Goal: Task Accomplishment & Management: Manage account settings

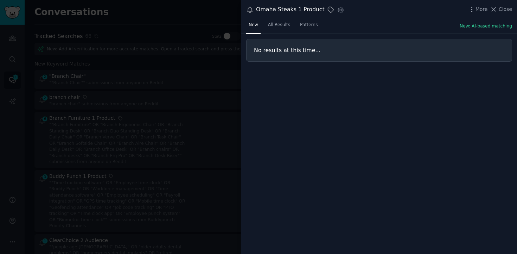
scroll to position [854, 0]
click at [277, 26] on span "All Results" at bounding box center [279, 25] width 22 height 6
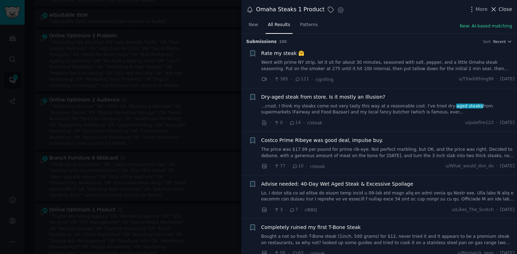
click at [498, 9] on button "Close" at bounding box center [501, 9] width 22 height 7
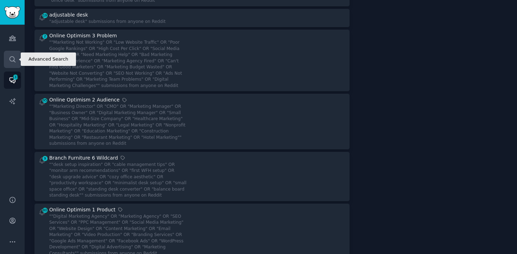
click at [11, 60] on icon "Sidebar" at bounding box center [12, 59] width 7 height 7
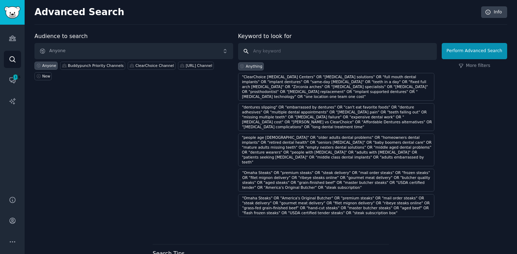
click at [291, 53] on input "text" at bounding box center [337, 51] width 199 height 17
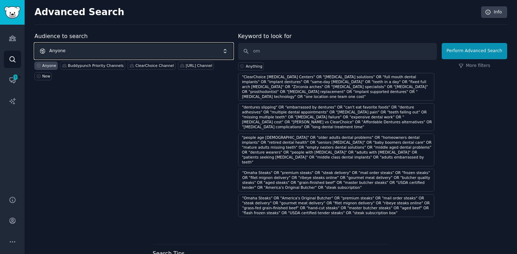
click at [143, 49] on span "Anyone" at bounding box center [133, 51] width 199 height 16
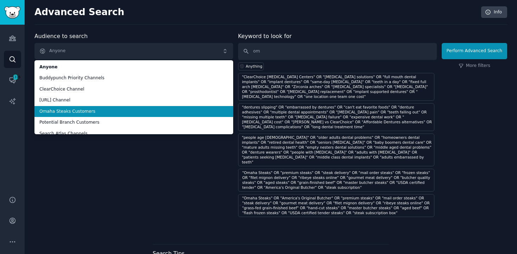
click at [73, 106] on li "Omaha Steaks Customers" at bounding box center [133, 111] width 199 height 11
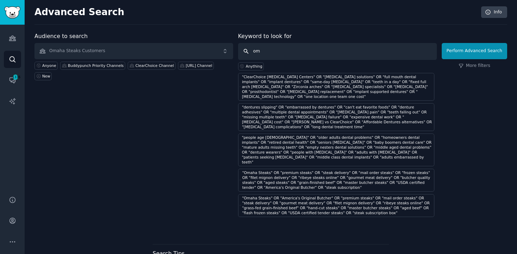
click at [266, 52] on input "om" at bounding box center [337, 51] width 199 height 17
type input "o"
paste input ""gift giver" OR "corporate gifting" OR "business gifts" OR "employee recognitio…"
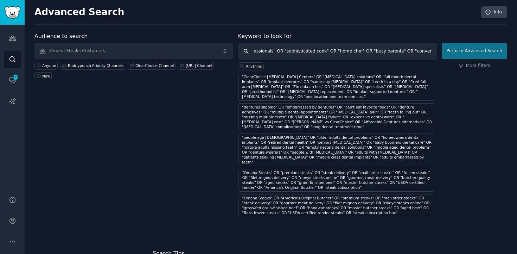
type input ""gift giver" OR "corporate gifting" OR "business gifts" OR "employee recognitio…"
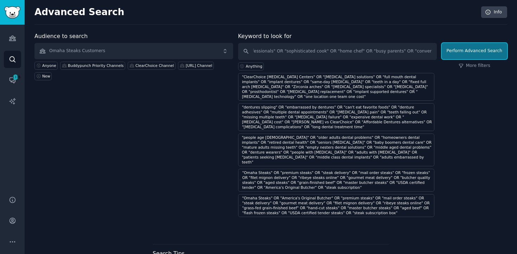
scroll to position [0, 0]
click at [483, 49] on button "Perform Advanced Search" at bounding box center [474, 51] width 65 height 16
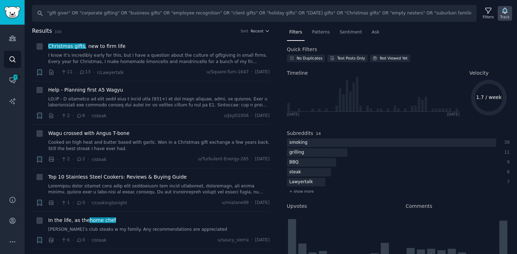
click at [507, 10] on icon "button" at bounding box center [505, 11] width 5 height 6
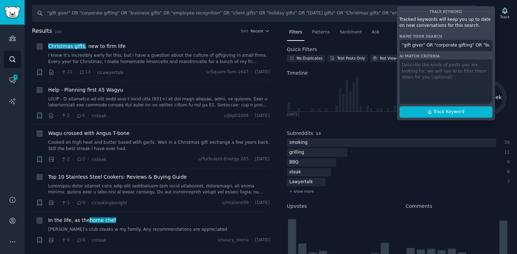
click at [456, 46] on input ""gift giver" OR "corporate gifting" OR "business gifts" OR "employee recognitio…" at bounding box center [446, 45] width 93 height 11
paste input "Omaha Steaks 2 Audience"
click at [438, 112] on span "Track Keyword" at bounding box center [449, 112] width 31 height 6
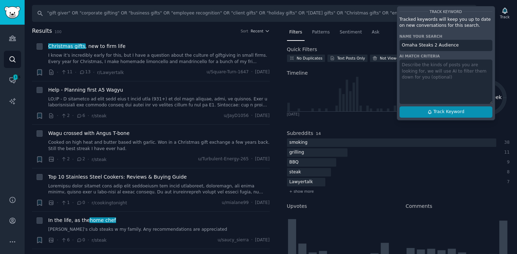
type input "Omaha Steaks 2 Audience"
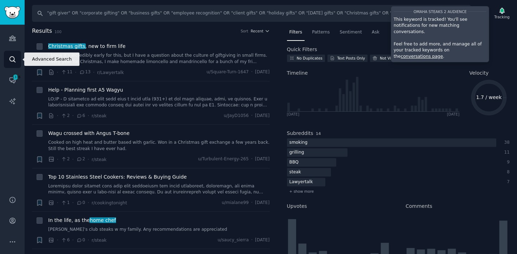
click at [9, 60] on icon "Sidebar" at bounding box center [12, 59] width 7 height 7
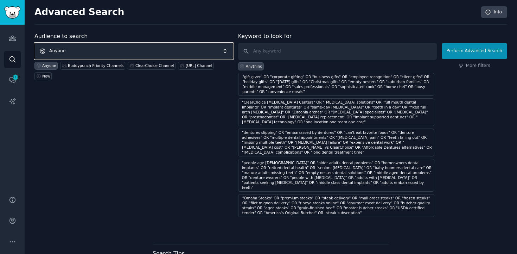
click at [126, 52] on span "Anyone" at bounding box center [133, 51] width 199 height 16
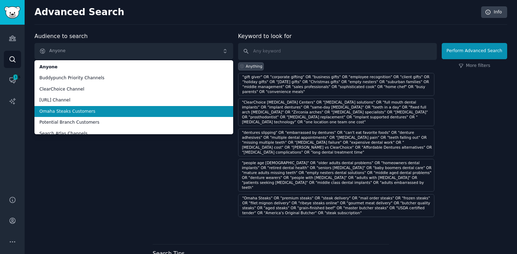
click at [93, 113] on span "Omaha Steaks Customers" at bounding box center [133, 111] width 189 height 6
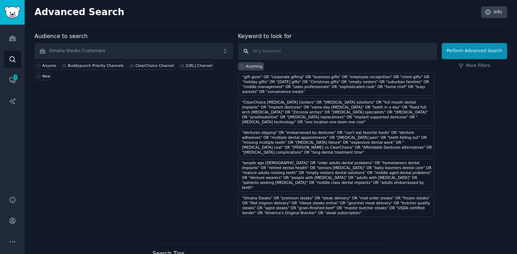
paste input ""grocery store steaks terrible" OR "tough steaks" OR "flavorless meat" OR "expe…"
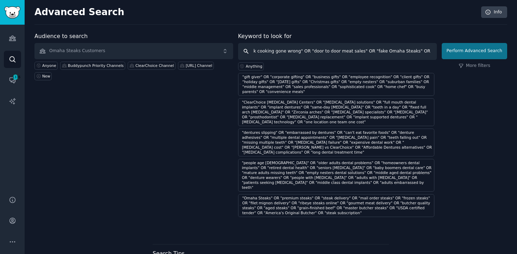
type input ""grocery store steaks terrible" OR "tough steaks" OR "flavorless meat" OR "expe…"
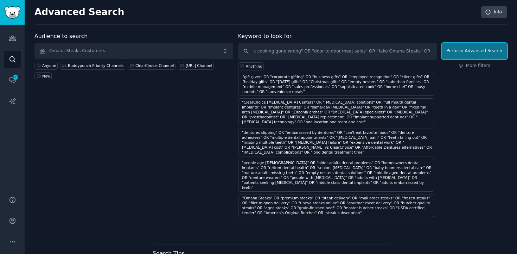
scroll to position [0, 0]
click at [451, 51] on button "Perform Advanced Search" at bounding box center [474, 51] width 65 height 16
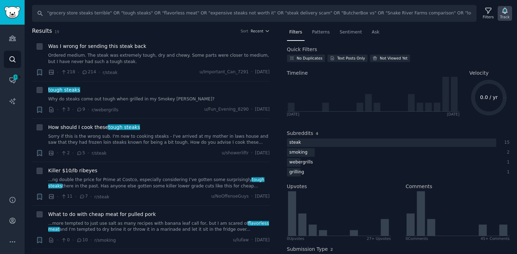
click at [508, 14] on div "Track" at bounding box center [506, 16] width 10 height 5
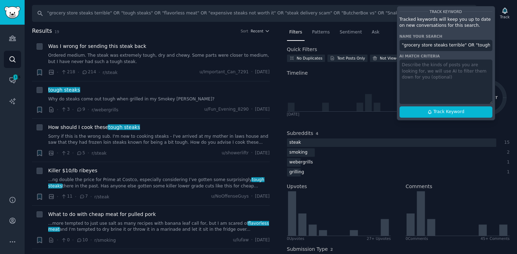
click at [423, 45] on input ""grocery store steaks terrible" OR "tough steaks" OR "flavorless meat" OR "expe…" at bounding box center [446, 45] width 93 height 11
paste input "Omaha Steaks 3 Problem"
click at [445, 114] on span "Track Keyword" at bounding box center [449, 112] width 31 height 6
type input "Omaha Steaks 3 Problem"
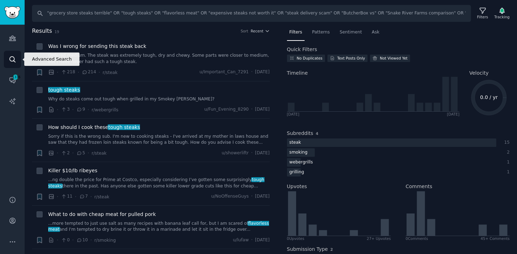
click at [7, 62] on link "Search" at bounding box center [12, 59] width 17 height 17
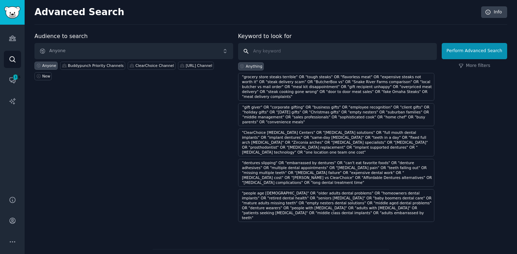
click at [326, 54] on input "text" at bounding box center [337, 51] width 199 height 17
paste input ""restaurant quality steaks at home" OR "perfectly tender steaks" OR "100% satis…"
type input ""restaurant quality steaks at home" OR "perfectly tender steaks" OR "100% satis…"
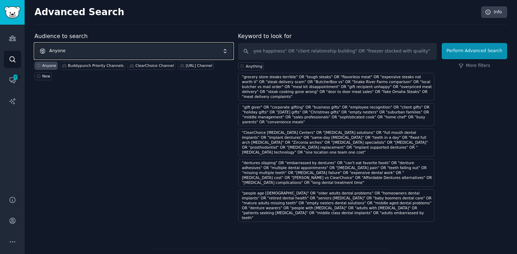
click at [72, 50] on span "Anyone" at bounding box center [133, 51] width 199 height 16
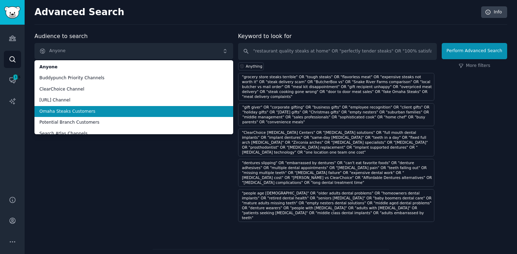
click at [59, 110] on span "Omaha Steaks Customers" at bounding box center [133, 111] width 189 height 6
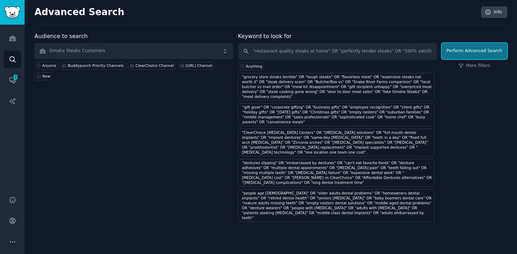
click at [473, 47] on button "Perform Advanced Search" at bounding box center [474, 51] width 65 height 16
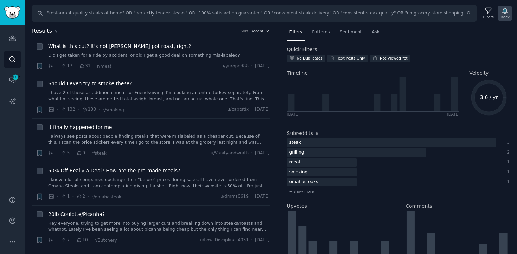
click at [505, 11] on icon "button" at bounding box center [505, 11] width 5 height 6
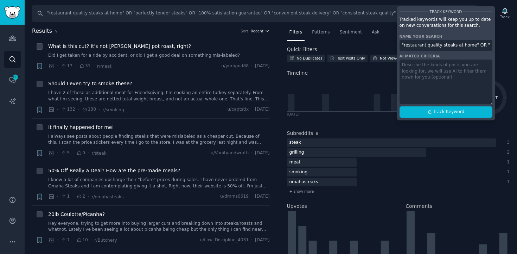
click at [431, 39] on div "Track Keyword Tracked keywords will keep you up to date on new conversations fo…" at bounding box center [446, 63] width 99 height 114
click at [426, 45] on input ""restaurant quality steaks at home" OR "perfectly tender steaks" OR "100% satis…" at bounding box center [446, 45] width 93 height 11
paste input "Omaha Steaks 4 Benefit"
click at [445, 110] on span "Track Keyword" at bounding box center [449, 112] width 31 height 6
type input "Omaha Steaks 4 Benefits"
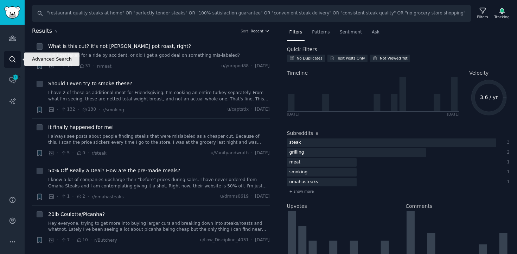
click at [12, 62] on icon "Sidebar" at bounding box center [12, 59] width 7 height 7
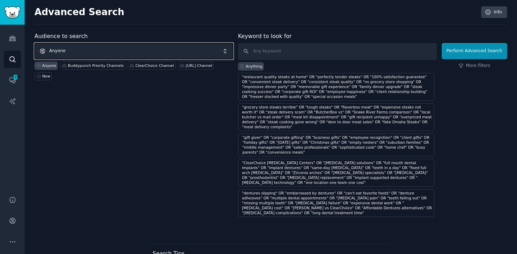
click at [127, 46] on span "Anyone" at bounding box center [133, 51] width 199 height 16
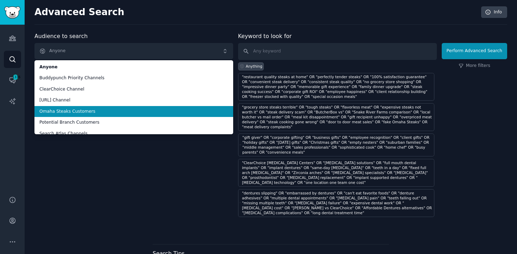
click at [105, 114] on span "Omaha Steaks Customers" at bounding box center [133, 111] width 189 height 6
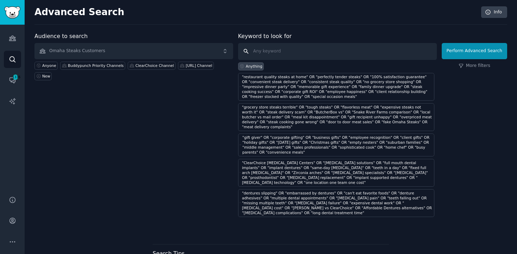
paste input ""28 day aged beef" OR "master butchers 900 years experience" OR "Table Supply M…"
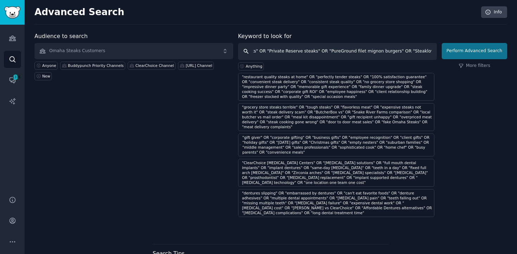
type input ""28 day aged beef" OR "master butchers 900 years experience" OR "Table Supply M…"
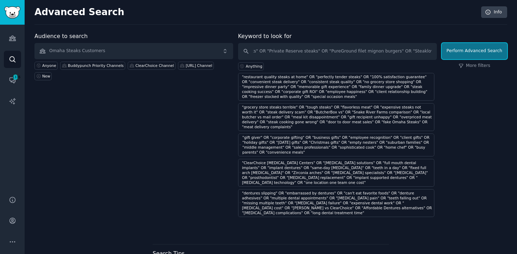
scroll to position [0, 0]
click at [463, 53] on button "Perform Advanced Search" at bounding box center [474, 51] width 65 height 16
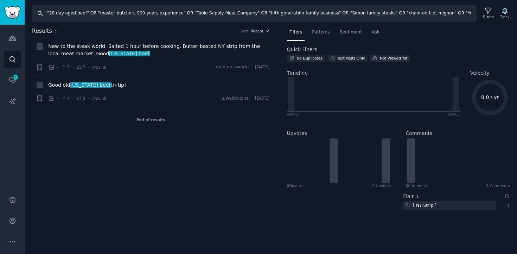
click at [131, 13] on input ""28 day aged beef" OR "master butchers 900 years experience" OR "Table Supply M…" at bounding box center [254, 13] width 445 height 17
type input ""28 day aged beef" OR "master butchers" OR "900 years experience" OR "Table Sup…"
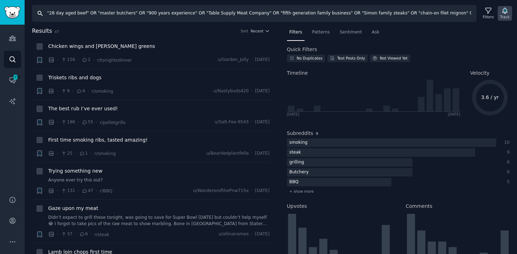
click at [502, 15] on div "Track" at bounding box center [506, 16] width 10 height 5
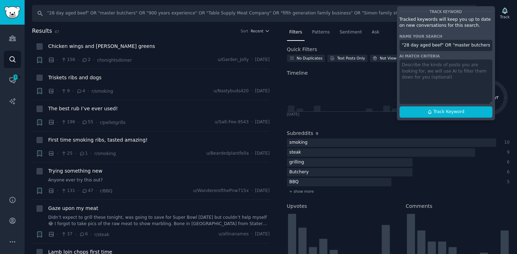
click at [423, 48] on input ""28 day aged beef" OR "master butchers" OR "900 years experience" OR "Table Sup…" at bounding box center [446, 45] width 93 height 11
paste input "Omaha Steaks 5 Wildcard"
click at [436, 115] on span "Track Keyword" at bounding box center [449, 112] width 31 height 6
type input "Omaha Steaks 5 Wildcard"
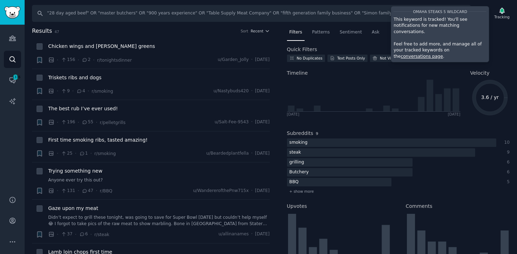
click at [443, 54] on link "conversations page" at bounding box center [422, 56] width 42 height 5
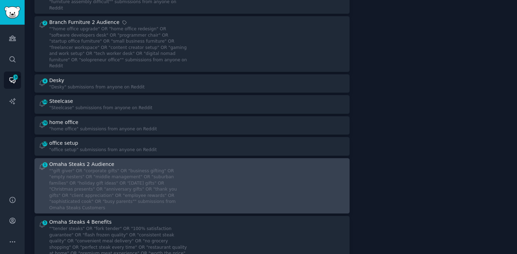
click at [98, 161] on div "Omaha Steaks 2 Audience" at bounding box center [81, 164] width 65 height 7
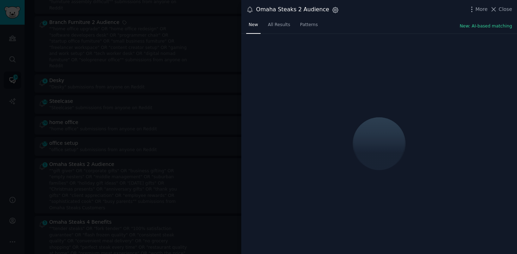
click at [332, 13] on icon "button" at bounding box center [335, 9] width 7 height 7
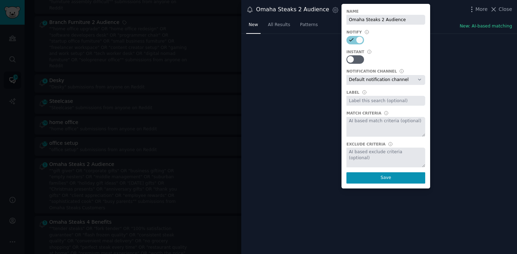
click at [369, 100] on input "text" at bounding box center [386, 101] width 79 height 10
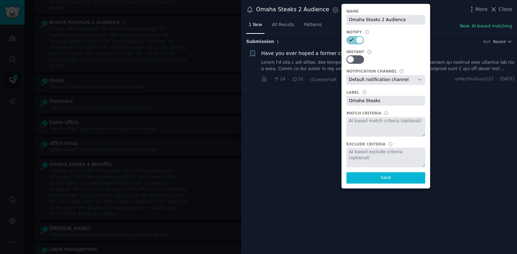
type input "Omaha Steaks"
click at [397, 177] on button "Save" at bounding box center [386, 177] width 79 height 11
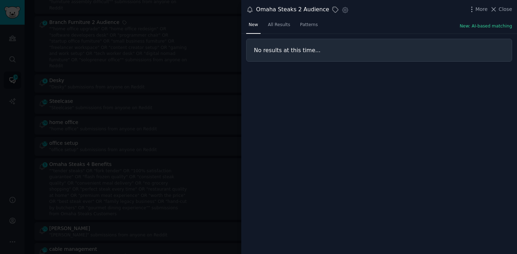
click at [231, 37] on div at bounding box center [258, 127] width 517 height 254
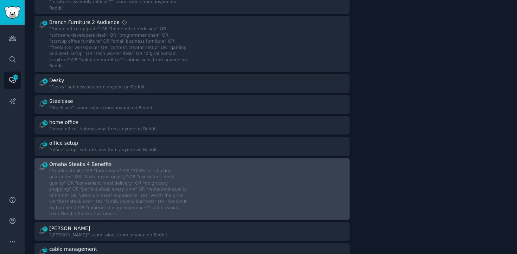
click at [164, 161] on div "Omaha Steaks 4 Benefits" at bounding box center [118, 164] width 138 height 7
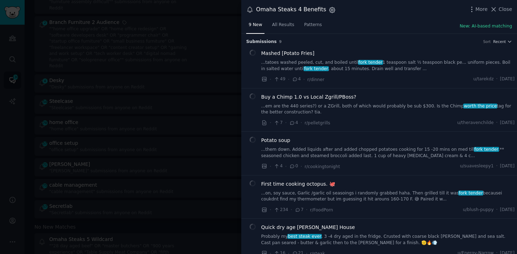
click at [329, 13] on icon "button" at bounding box center [332, 9] width 7 height 7
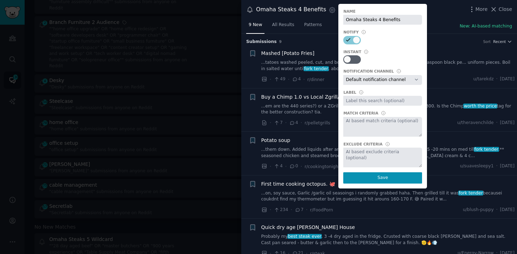
click at [354, 103] on input "text" at bounding box center [383, 101] width 79 height 10
type input "Omaha Steaks"
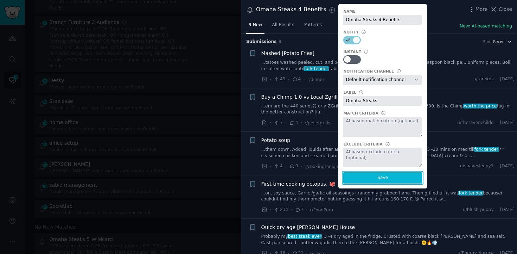
click at [382, 182] on button "Save" at bounding box center [383, 177] width 79 height 11
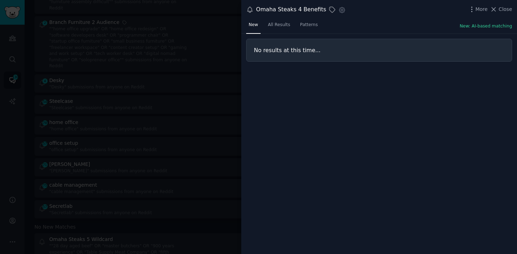
click at [233, 20] on div at bounding box center [258, 127] width 517 height 254
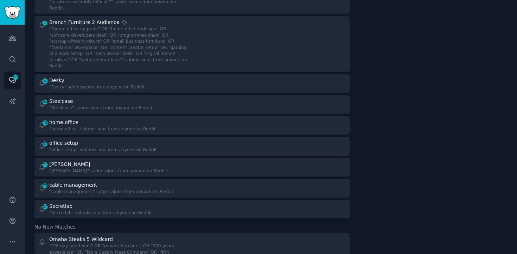
click at [382, 145] on div "Bookmarks 0 No bookmarks yet Make a search and save useful conversations you fi…" at bounding box center [434, 135] width 148 height 2980
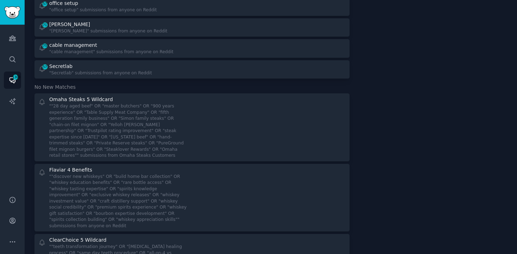
scroll to position [1528, 0]
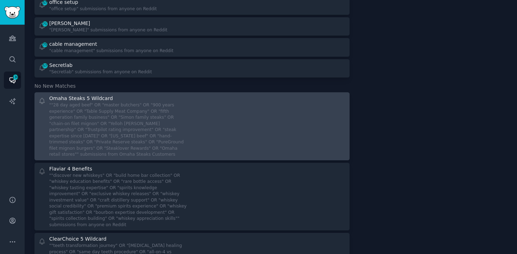
click at [178, 95] on div "Omaha Steaks 5 Wildcard" at bounding box center [118, 98] width 138 height 7
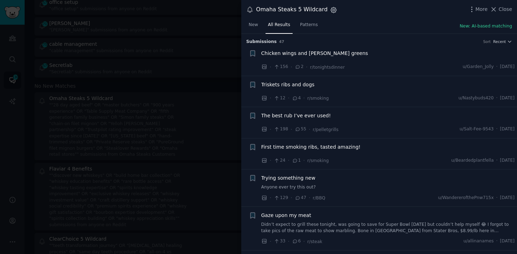
click at [331, 12] on icon "button" at bounding box center [334, 10] width 6 height 6
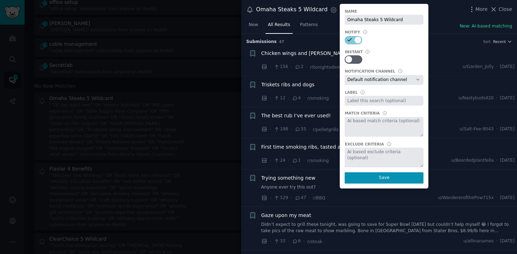
click at [359, 99] on input "text" at bounding box center [384, 101] width 79 height 10
type input "Omaha Steaks"
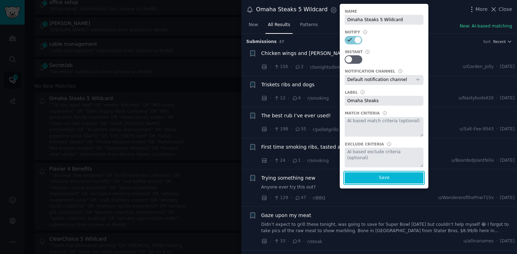
click at [386, 179] on button "Save" at bounding box center [384, 177] width 79 height 11
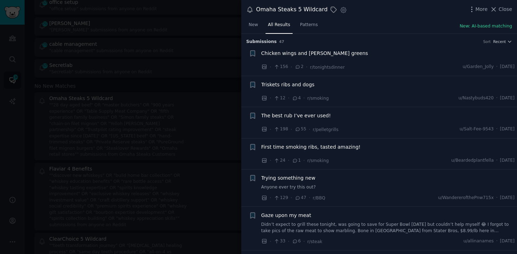
click at [231, 23] on div at bounding box center [258, 127] width 517 height 254
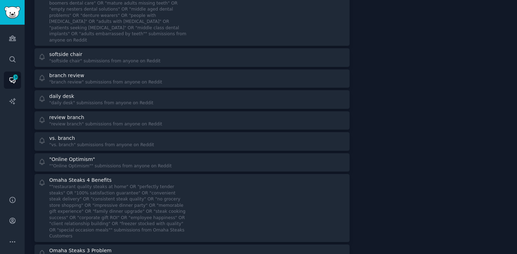
scroll to position [2119, 0]
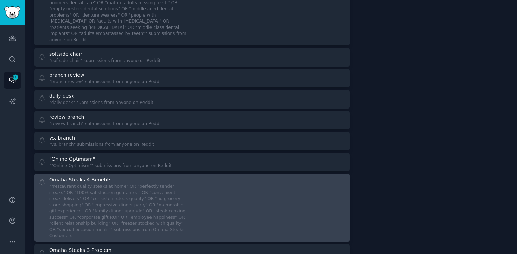
click at [213, 176] on div at bounding box center [271, 207] width 149 height 63
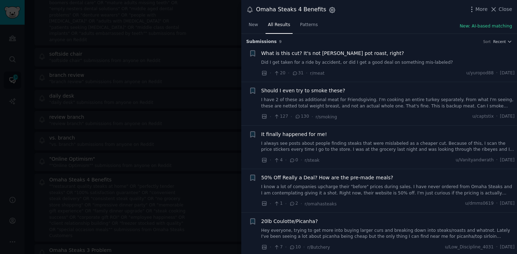
click at [332, 11] on icon "button" at bounding box center [333, 10] width 2 height 2
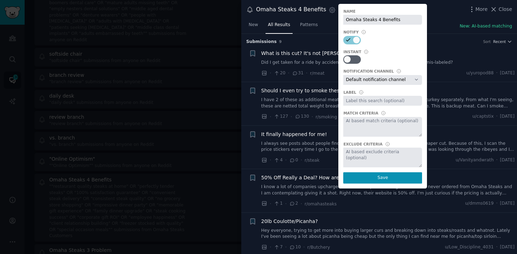
click at [371, 102] on input "text" at bounding box center [383, 101] width 79 height 10
type input "Omaha Steaks"
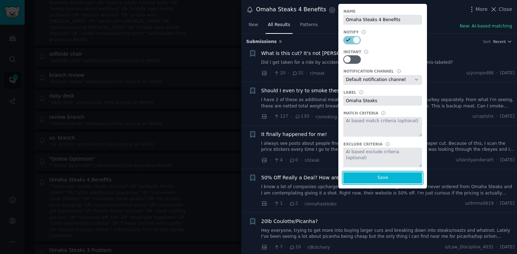
click at [397, 177] on button "Save" at bounding box center [383, 177] width 79 height 11
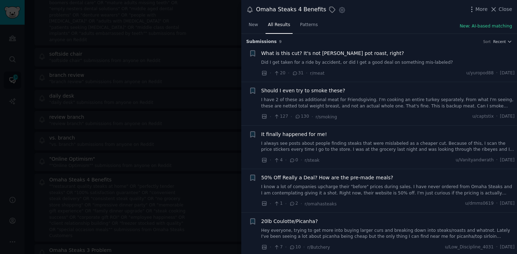
click at [239, 169] on div at bounding box center [258, 127] width 517 height 254
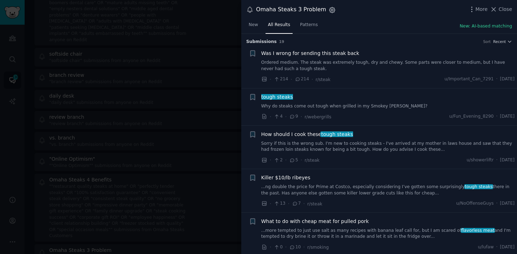
click at [332, 9] on icon "button" at bounding box center [333, 10] width 2 height 2
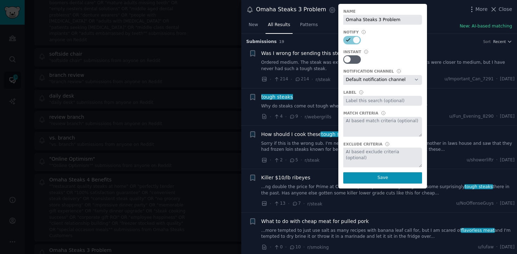
click at [358, 104] on input "text" at bounding box center [383, 101] width 79 height 10
type input "Omaha Steaks"
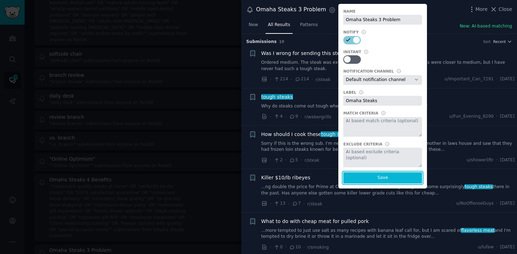
click at [387, 178] on button "Save" at bounding box center [383, 177] width 79 height 11
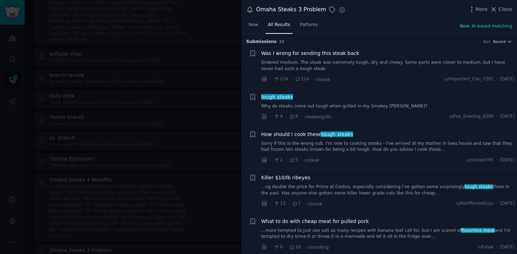
click at [218, 176] on div at bounding box center [258, 127] width 517 height 254
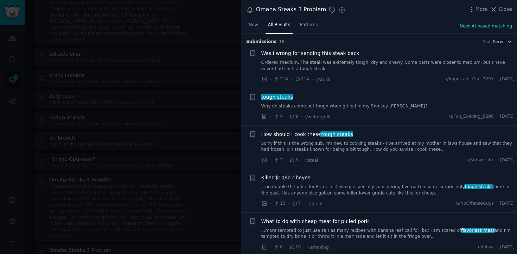
click at [115, 196] on div at bounding box center [258, 127] width 517 height 254
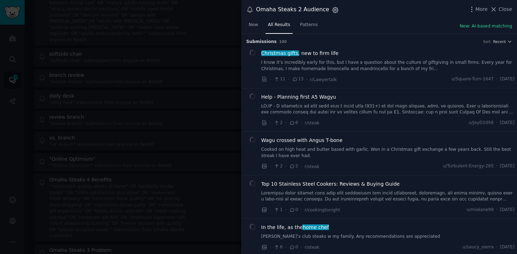
click at [332, 11] on icon "button" at bounding box center [335, 9] width 7 height 7
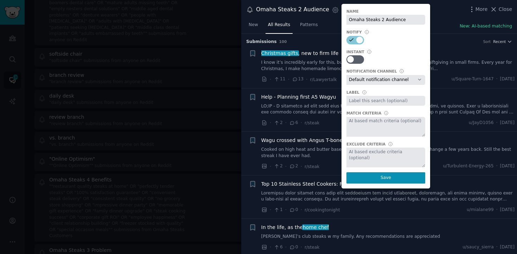
click at [364, 102] on input "text" at bounding box center [386, 101] width 79 height 10
type input "Omaha Steaks"
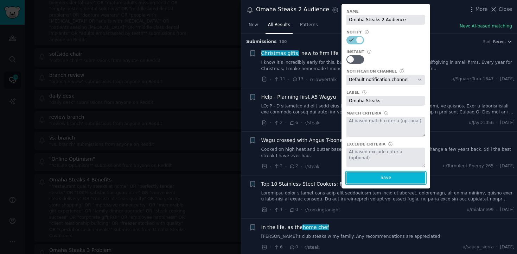
click at [388, 175] on button "Save" at bounding box center [386, 177] width 79 height 11
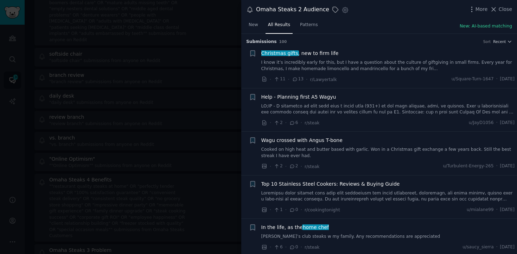
click at [213, 46] on div at bounding box center [258, 127] width 517 height 254
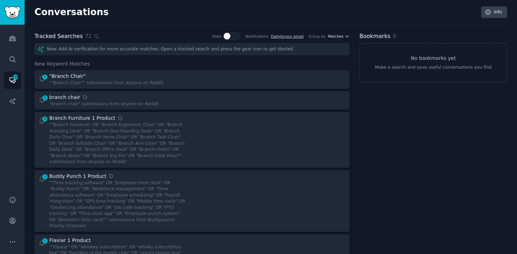
click at [338, 37] on span "Matches" at bounding box center [335, 36] width 15 height 5
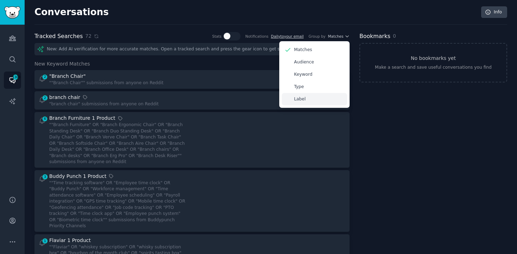
click at [309, 101] on div "Label" at bounding box center [314, 99] width 65 height 12
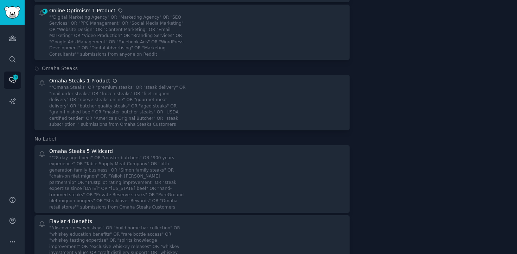
scroll to position [845, 0]
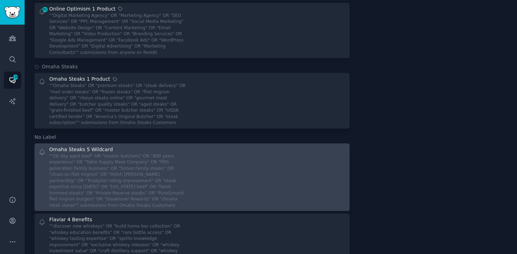
click at [206, 146] on div at bounding box center [271, 177] width 149 height 63
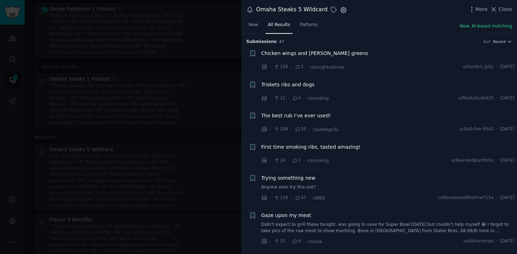
click at [340, 11] on icon "button" at bounding box center [343, 9] width 7 height 7
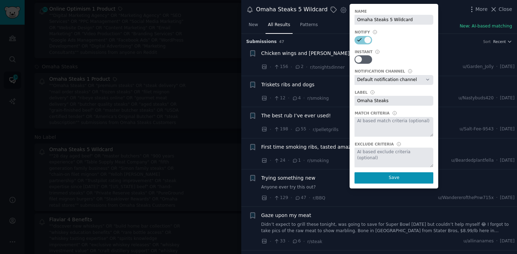
click at [375, 99] on input "Omaha Steaks" at bounding box center [394, 101] width 79 height 10
click at [390, 179] on button "Save" at bounding box center [394, 177] width 79 height 11
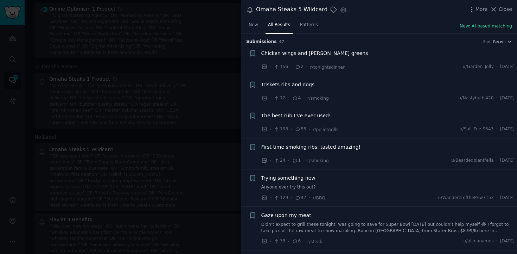
click at [14, 203] on div at bounding box center [258, 127] width 517 height 254
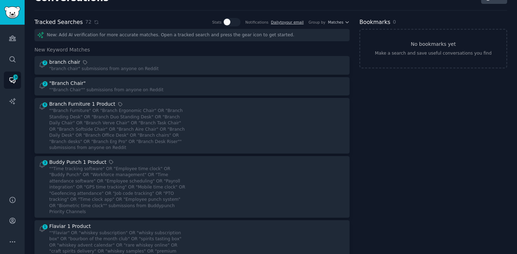
click at [339, 25] on div "Group by Matches" at bounding box center [329, 22] width 41 height 8
click at [337, 23] on span "Matches" at bounding box center [335, 22] width 15 height 5
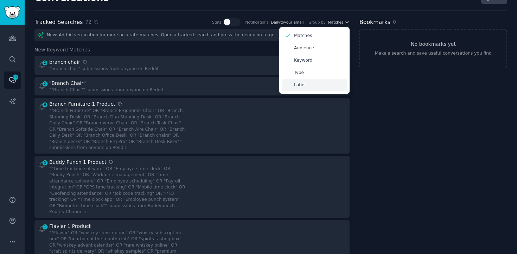
click at [322, 83] on div "Label" at bounding box center [314, 85] width 65 height 12
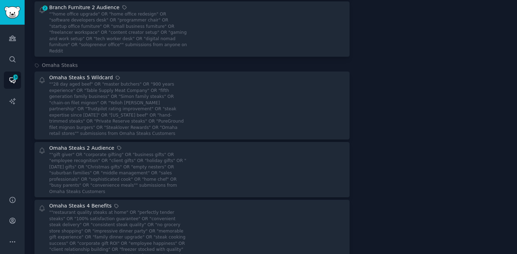
scroll to position [704, 0]
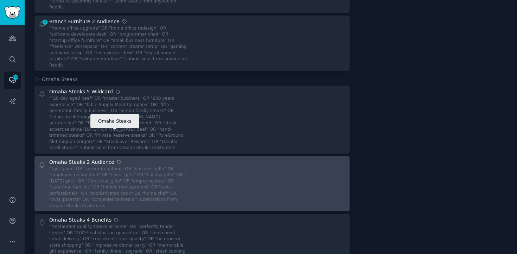
click at [117, 159] on icon at bounding box center [119, 161] width 5 height 5
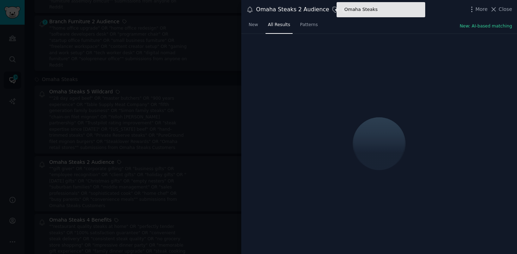
click at [333, 11] on icon at bounding box center [336, 10] width 6 height 6
